Goal: Task Accomplishment & Management: Use online tool/utility

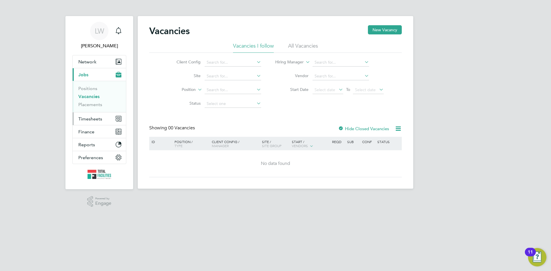
click at [99, 120] on span "Timesheets" at bounding box center [90, 118] width 24 height 5
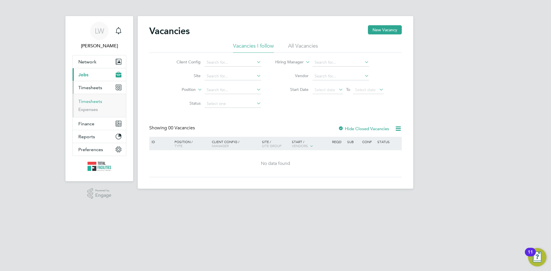
click at [94, 99] on link "Timesheets" at bounding box center [90, 101] width 24 height 5
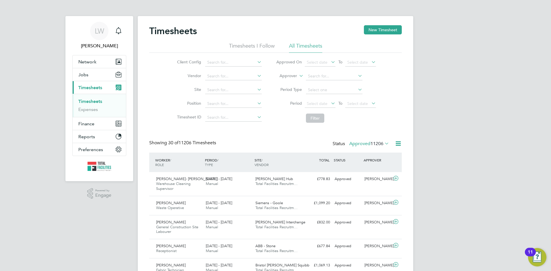
click at [383, 143] on icon at bounding box center [383, 143] width 0 height 8
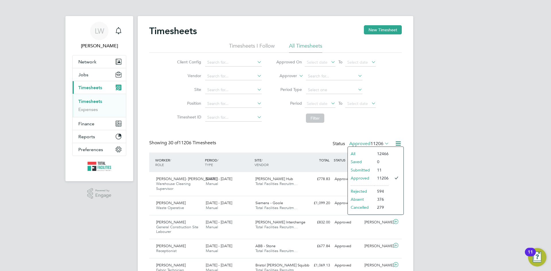
click at [397, 144] on icon at bounding box center [398, 143] width 7 height 7
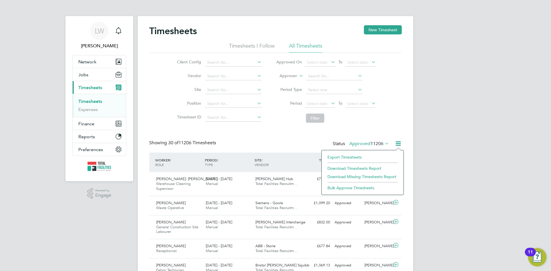
click at [352, 157] on li "Export Timesheets" at bounding box center [363, 157] width 76 height 8
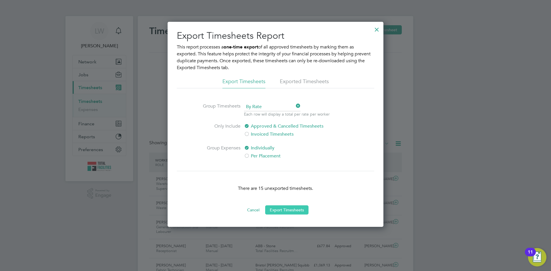
click at [298, 208] on button "Export Timesheets" at bounding box center [286, 209] width 43 height 9
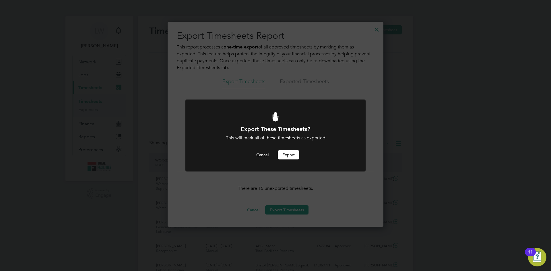
click at [286, 159] on button "Export" at bounding box center [289, 154] width 22 height 9
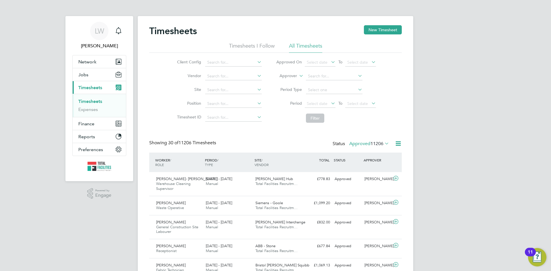
click at [380, 143] on span "11206" at bounding box center [377, 144] width 13 height 6
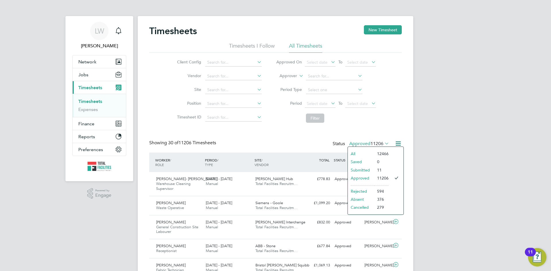
click at [358, 168] on li "Submitted" at bounding box center [361, 170] width 26 height 8
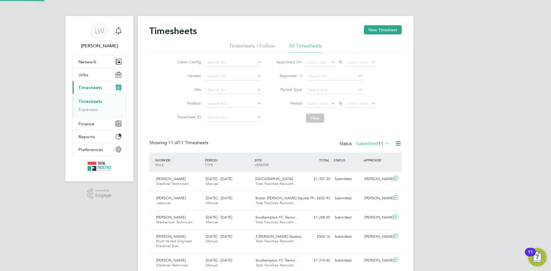
scroll to position [15, 50]
